Goal: Book appointment/travel/reservation

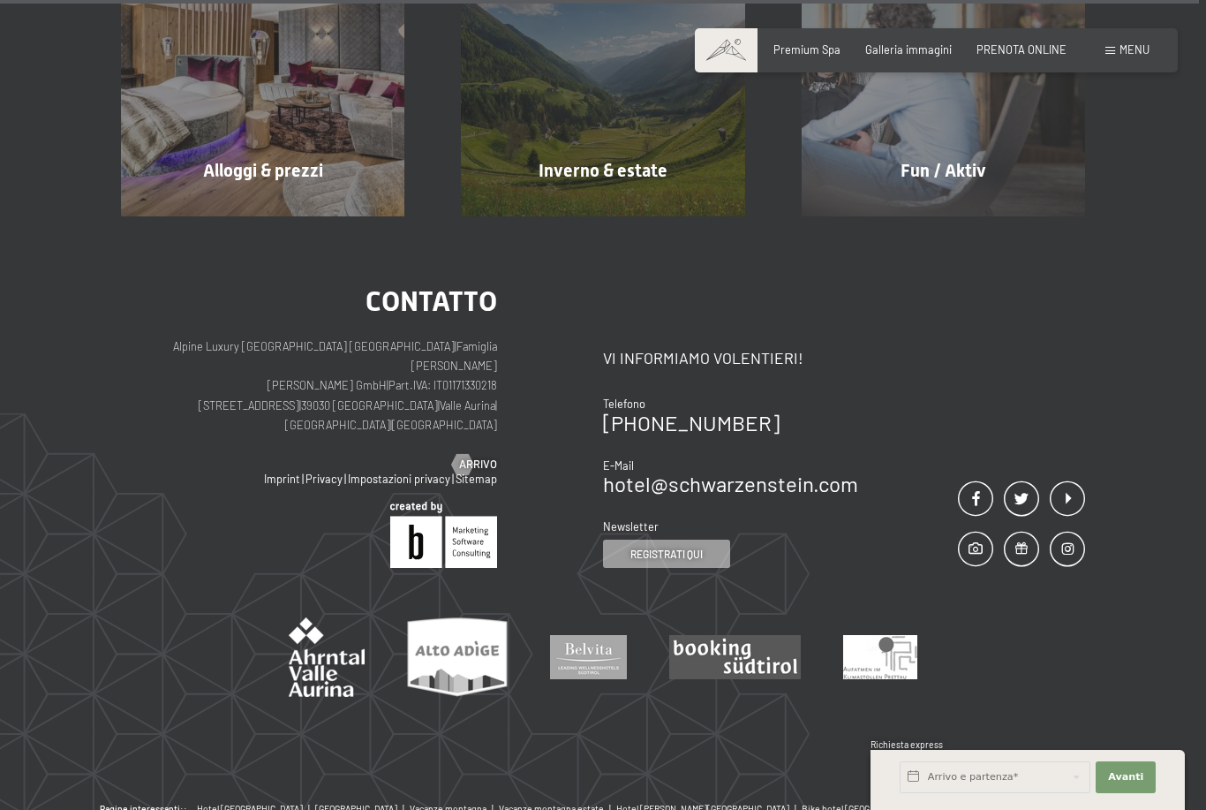
scroll to position [6722, 0]
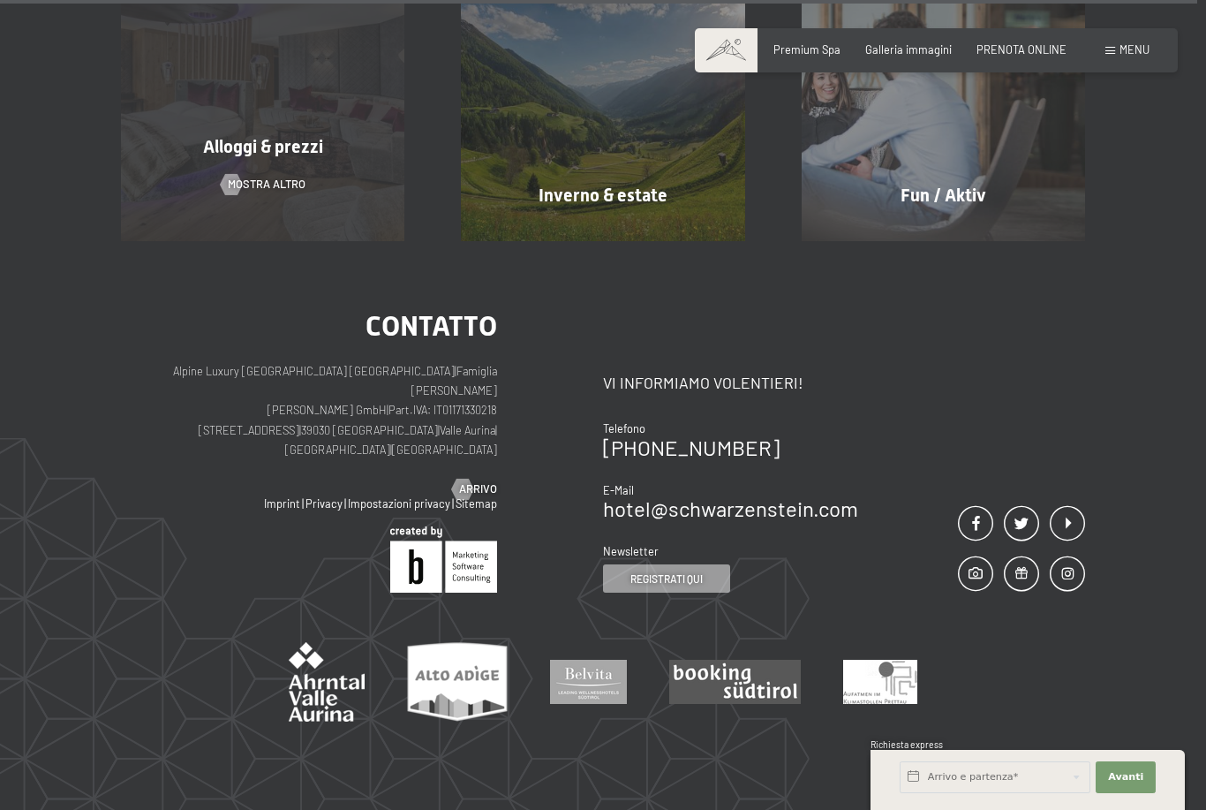
click at [331, 151] on div "Alloggi & prezzi" at bounding box center [263, 146] width 340 height 25
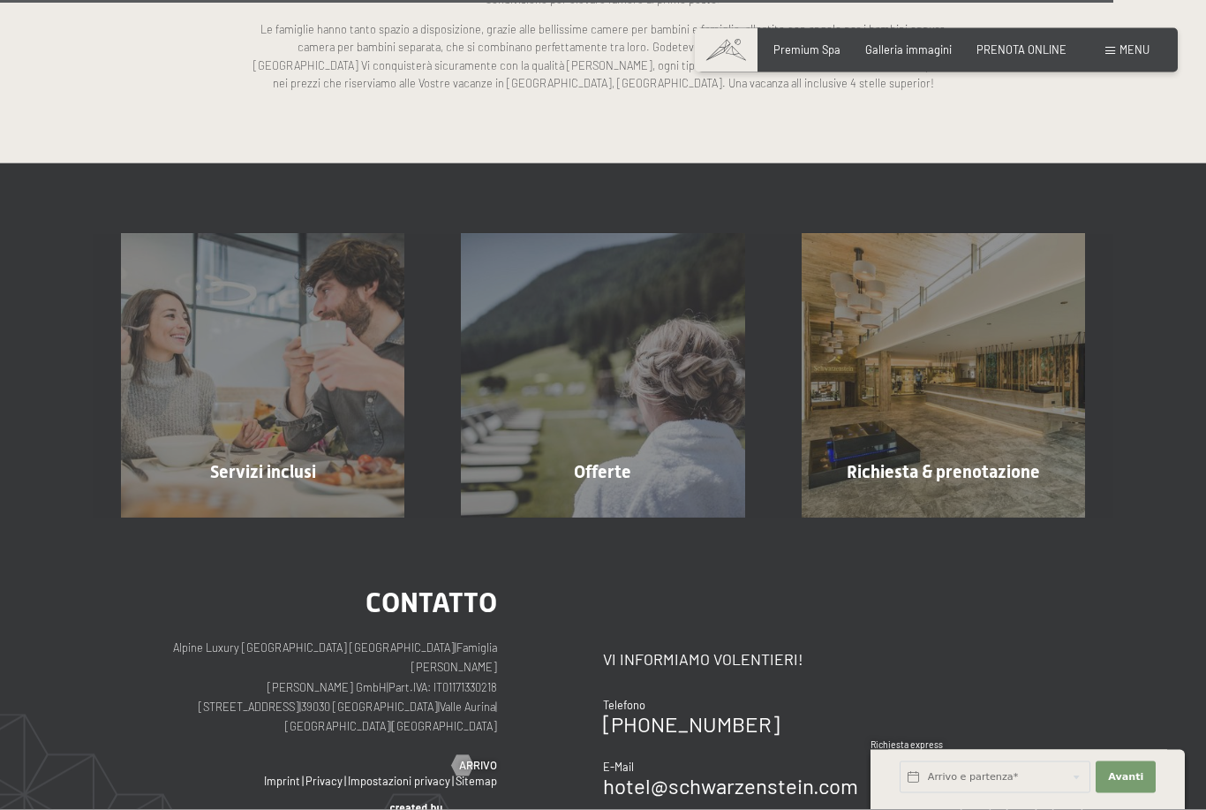
scroll to position [4003, 0]
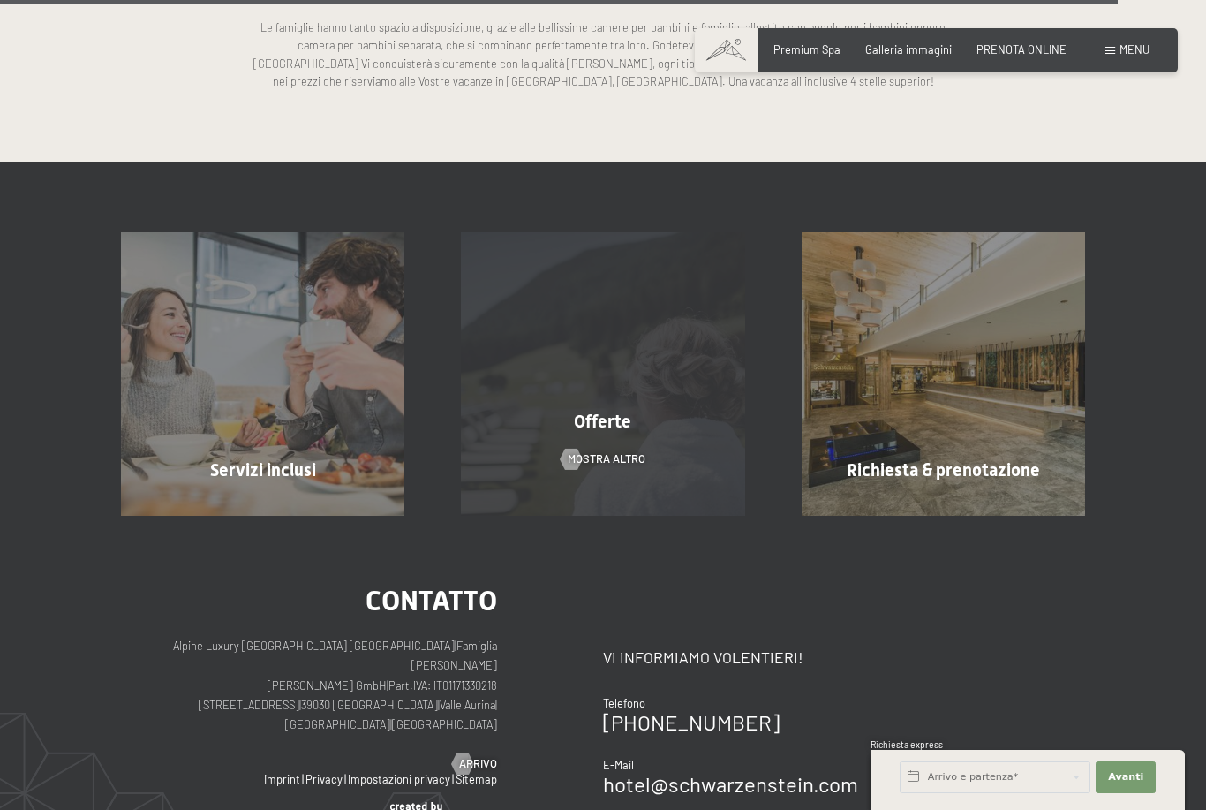
click at [689, 392] on div "Offerte mostra altro" at bounding box center [603, 373] width 340 height 283
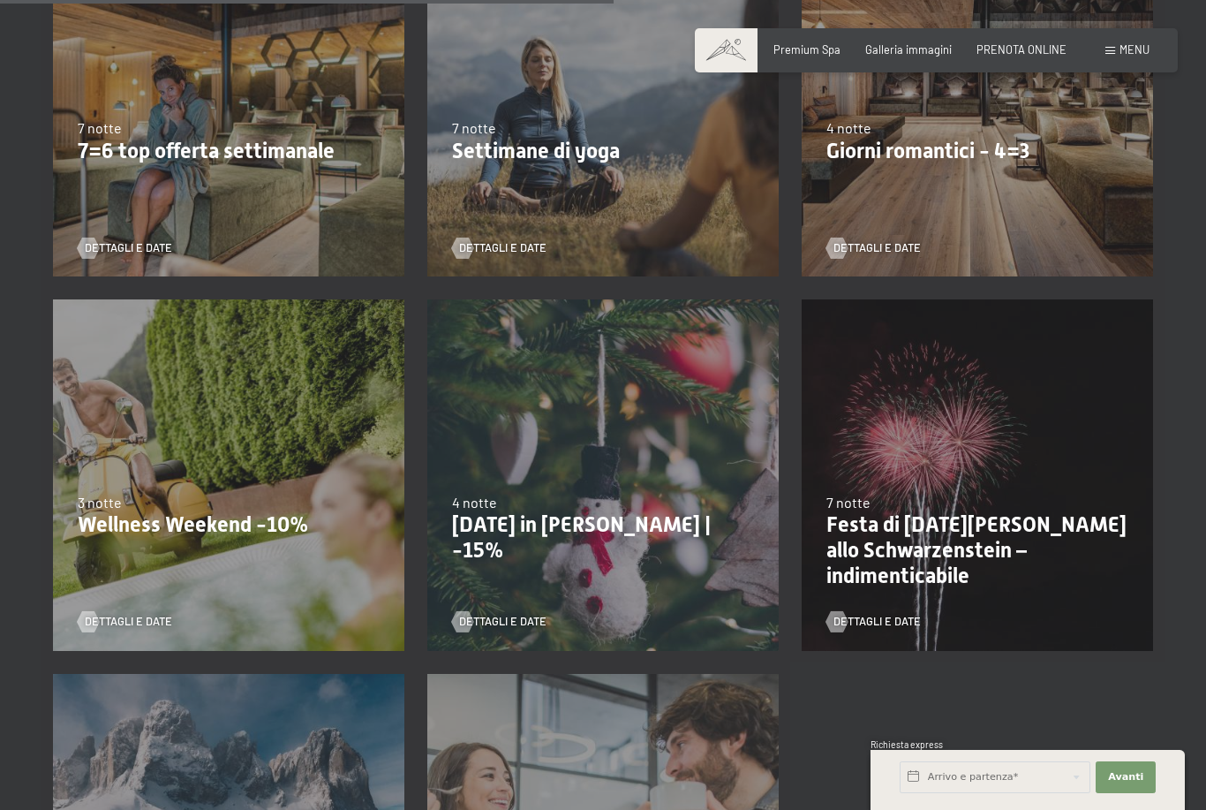
scroll to position [1236, 0]
click at [1072, 220] on div "Dettagli e Date" at bounding box center [971, 238] width 291 height 37
click at [1075, 200] on div "9/11/2025-5/12/2025 8/12/2025-19/12/2025 11/1/2026-23/1/2026 8/3/2026-27/3/2026…" at bounding box center [977, 101] width 374 height 374
click at [996, 163] on div "9/11/2025-5/12/2025 8/12/2025-19/12/2025 11/1/2026-23/1/2026 8/3/2026-27/3/2026…" at bounding box center [977, 101] width 374 height 374
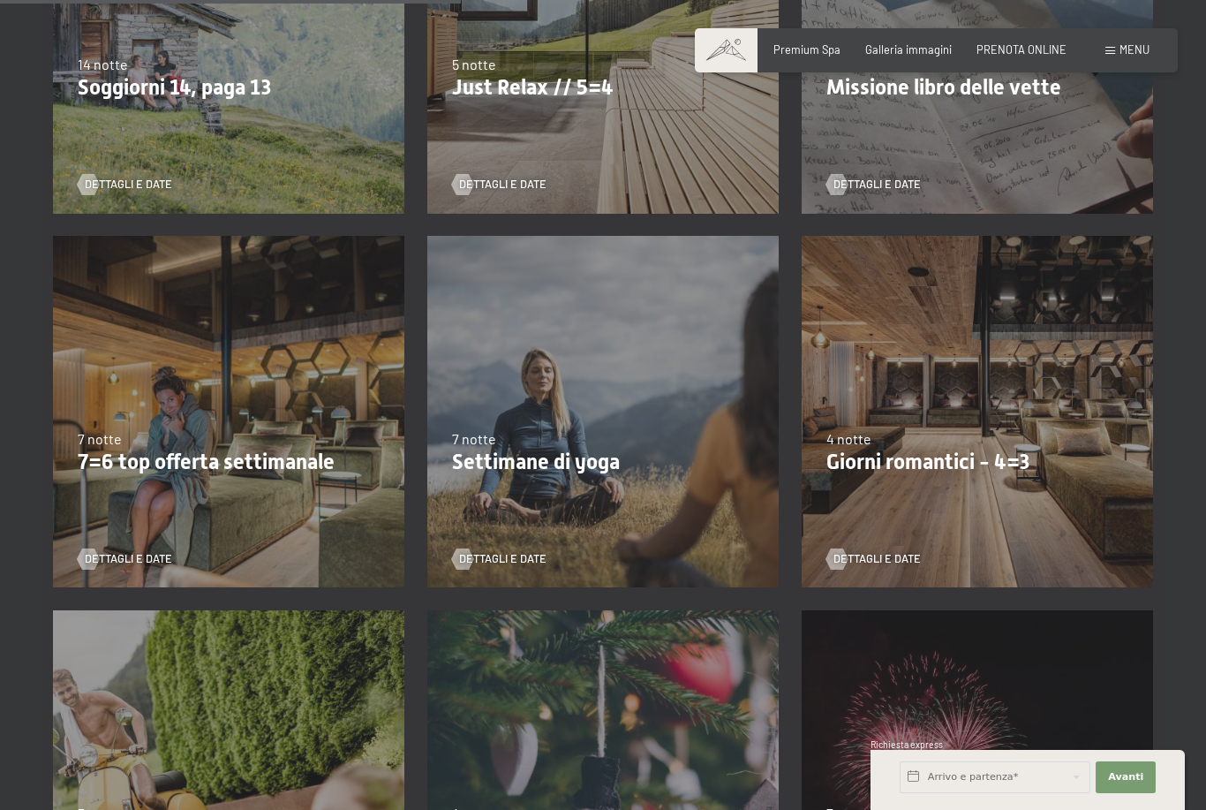
scroll to position [923, 0]
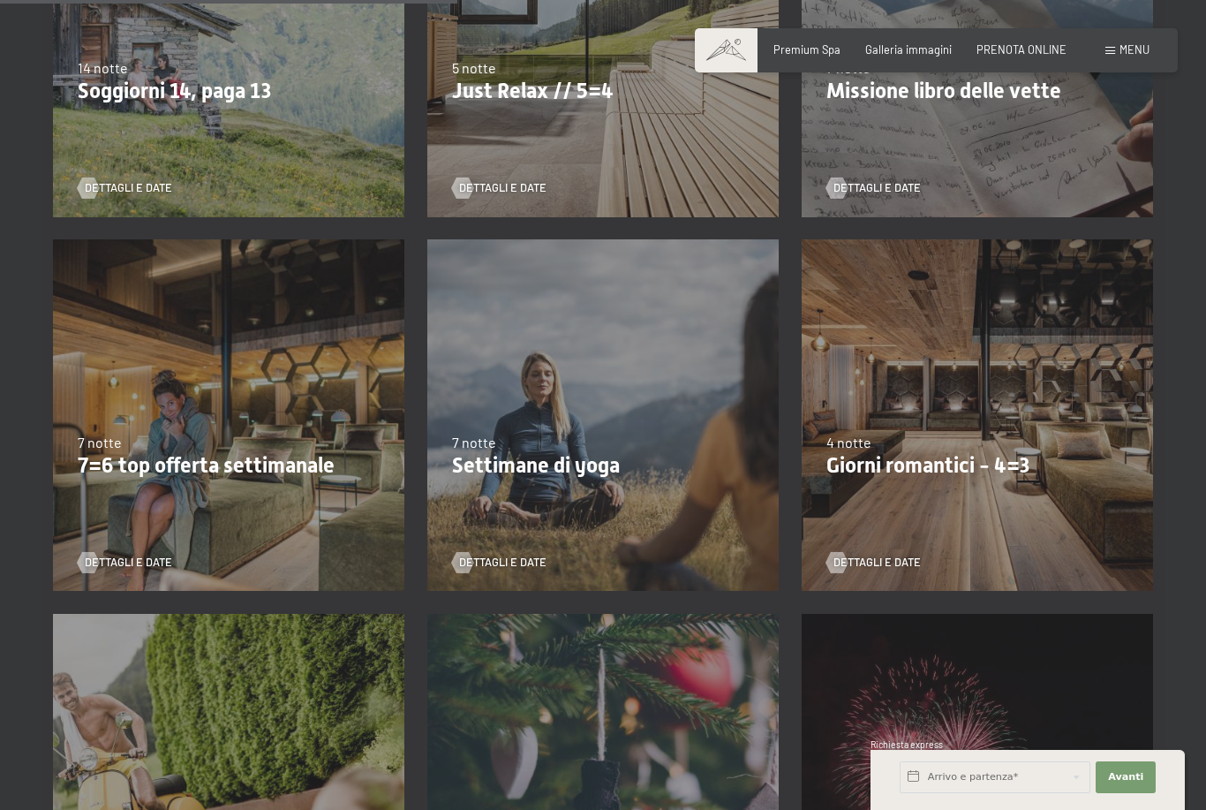
click at [1000, 471] on p "Giorni romantici - 4=3" at bounding box center [977, 466] width 302 height 26
click at [902, 564] on span "Dettagli e Date" at bounding box center [894, 562] width 87 height 16
